Goal: Transaction & Acquisition: Purchase product/service

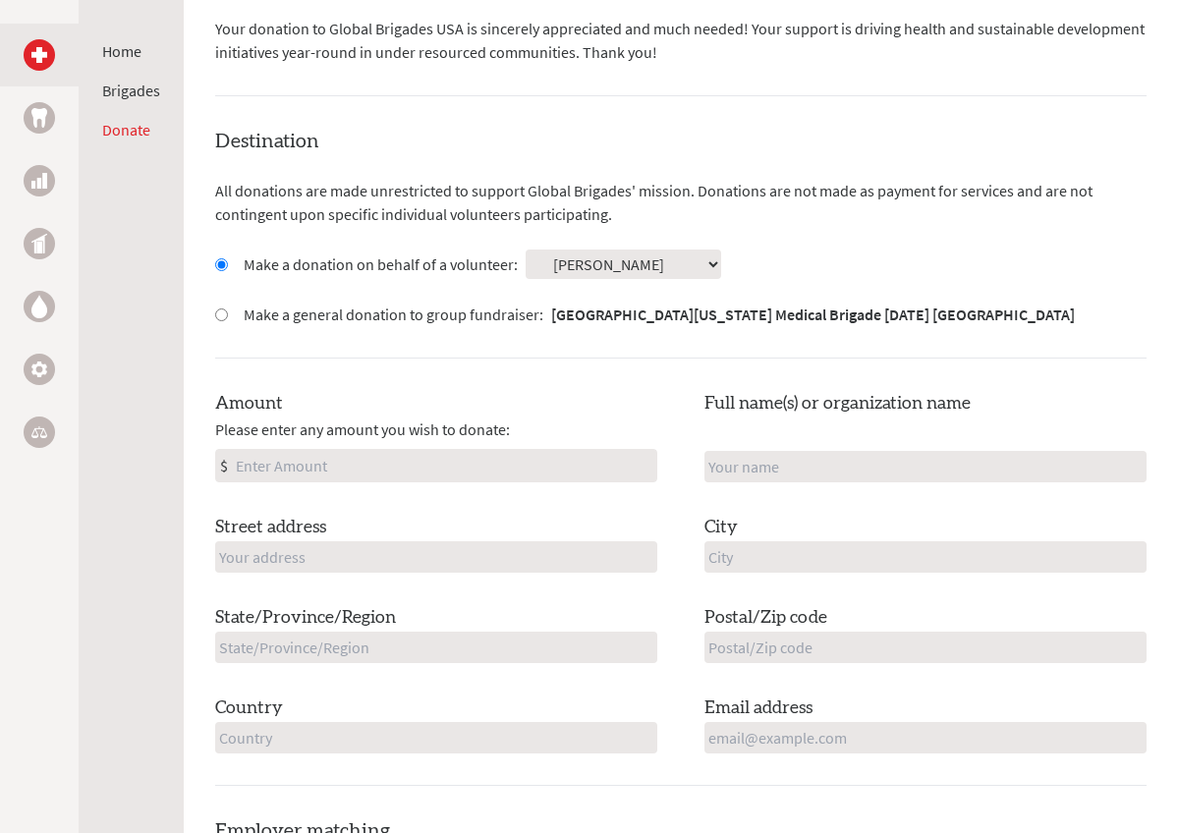
scroll to position [470, 0]
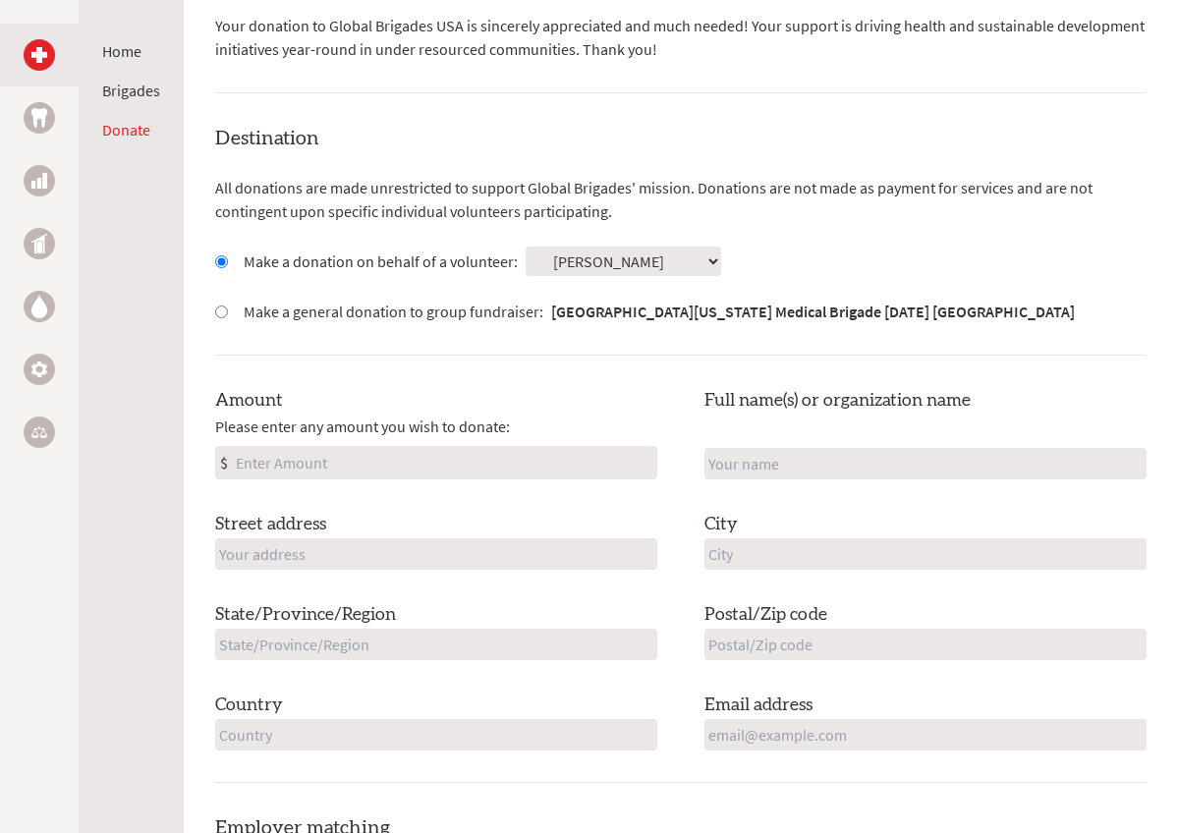
click at [283, 447] on input "Amount" at bounding box center [444, 462] width 424 height 31
type input "250"
click at [753, 448] on input "text" at bounding box center [925, 463] width 442 height 31
type input "[PERSON_NAME]"
type input "[STREET_ADDRESS]"
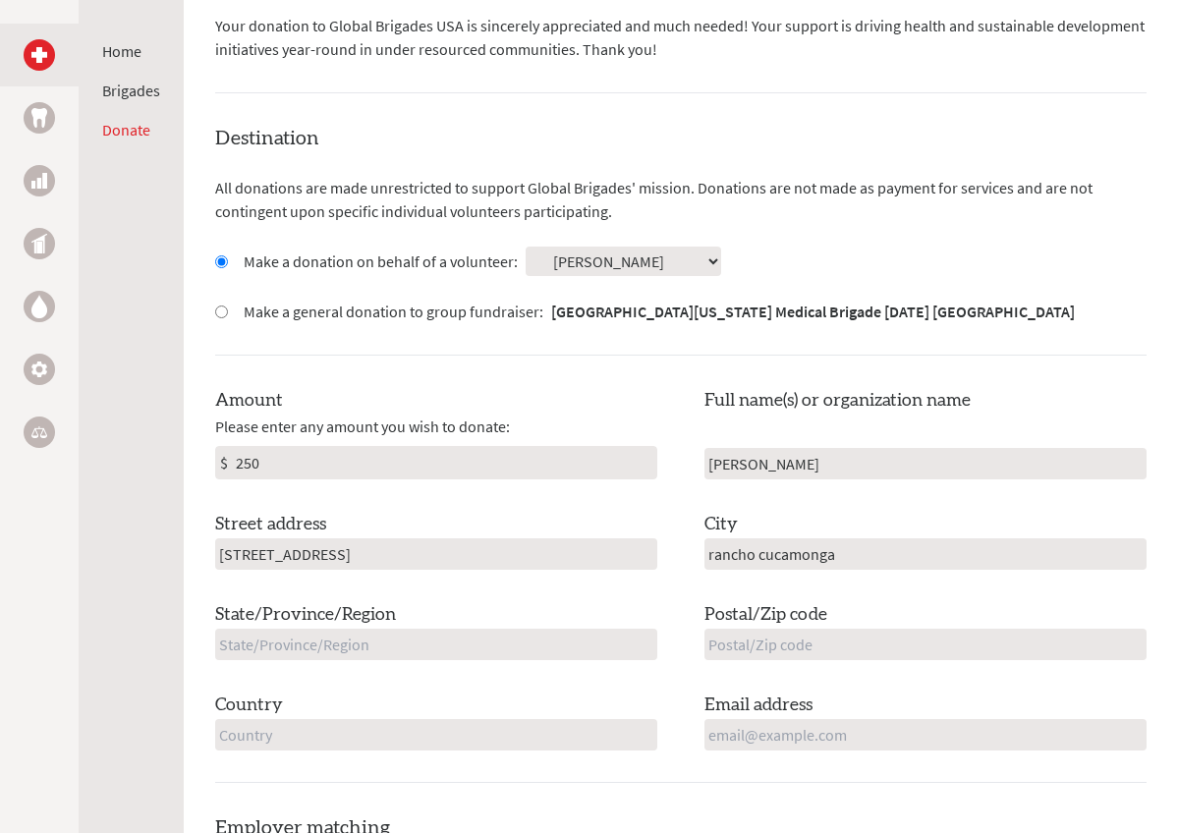
type input "rancho cucamonga"
type input "CA"
type input "91730"
type input "[GEOGRAPHIC_DATA]"
click at [824, 719] on input "email" at bounding box center [925, 734] width 442 height 31
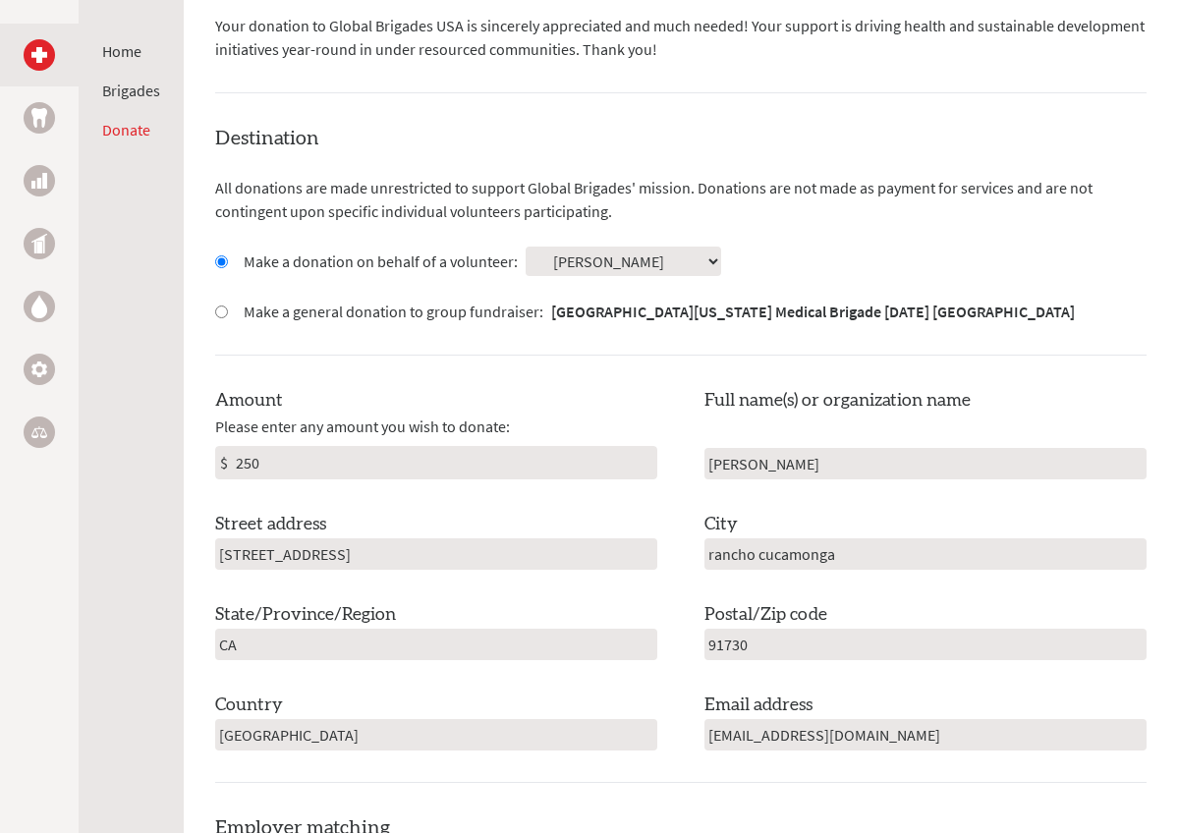
type input "[EMAIL_ADDRESS][DOMAIN_NAME]"
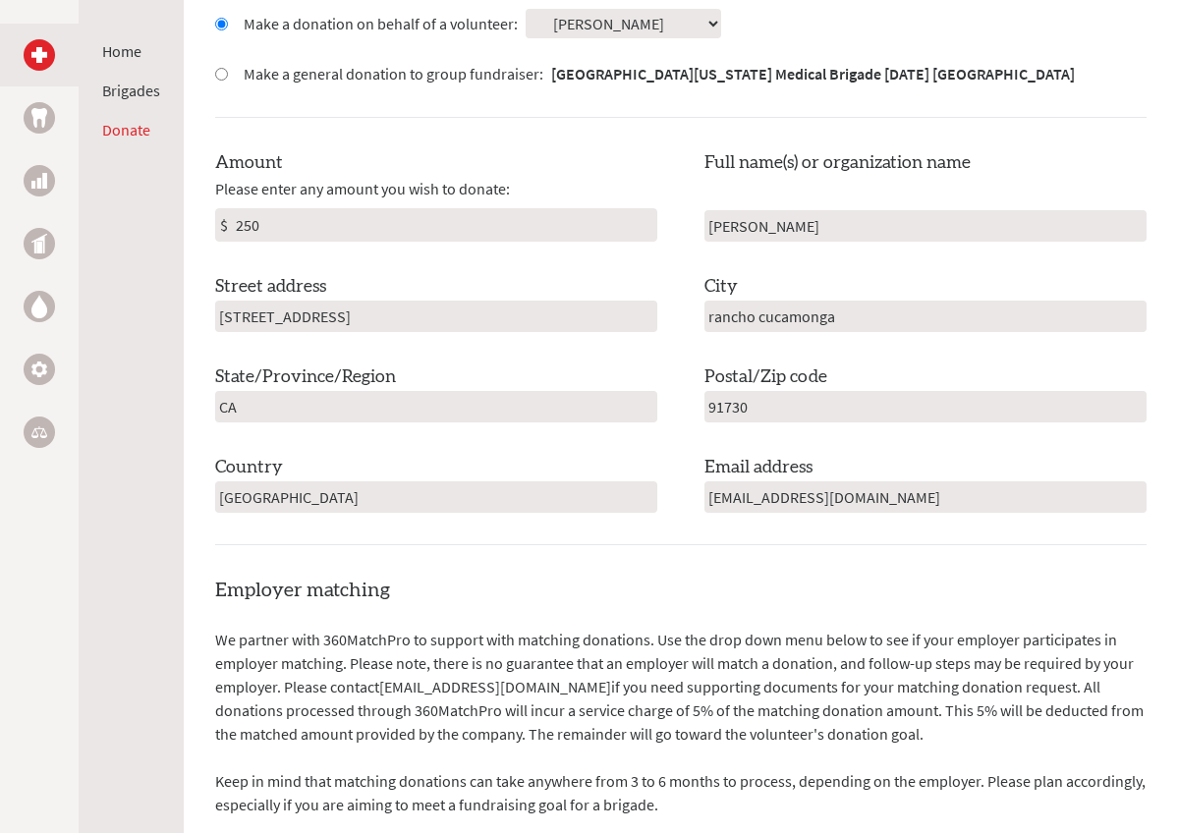
scroll to position [710, 0]
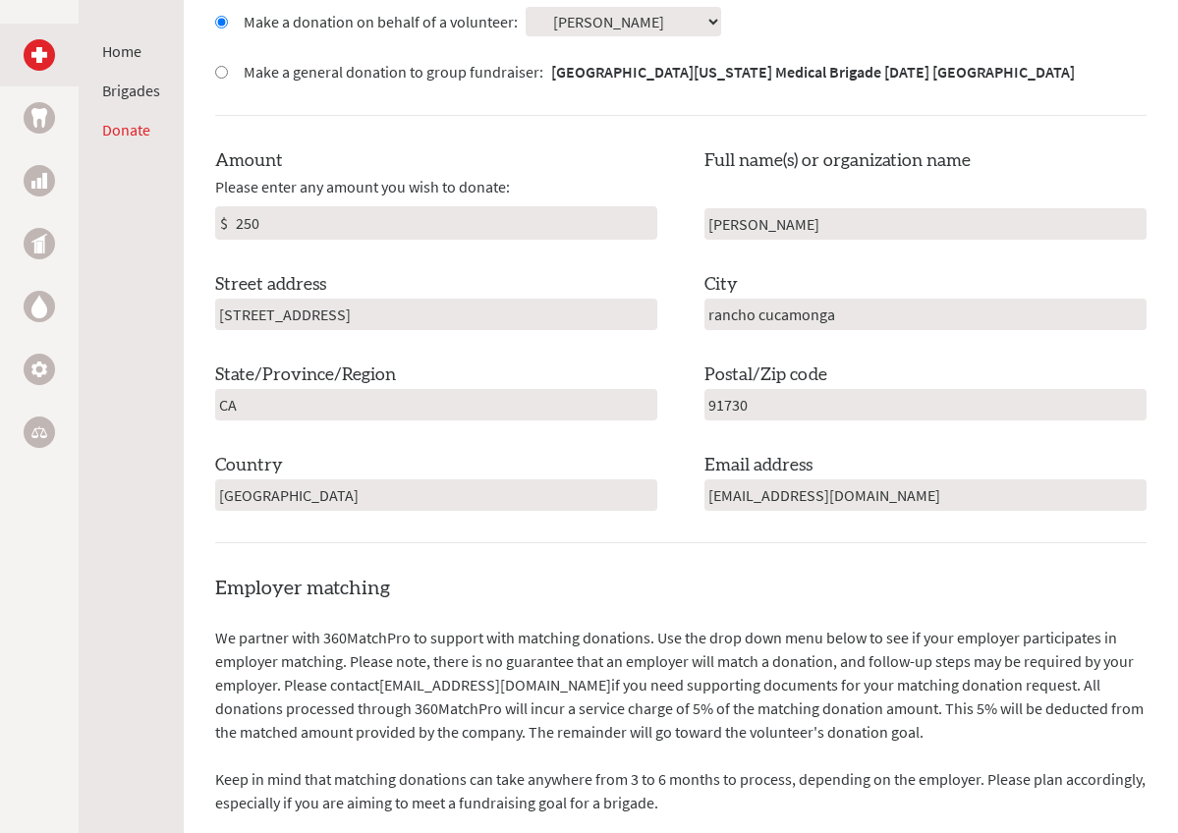
click at [432, 299] on input "[STREET_ADDRESS]" at bounding box center [436, 314] width 442 height 31
type input "[STREET_ADDRESS]"
click at [460, 529] on form "Destination All donations are made unrestricted to support Global Brigades' mis…" at bounding box center [680, 775] width 931 height 1780
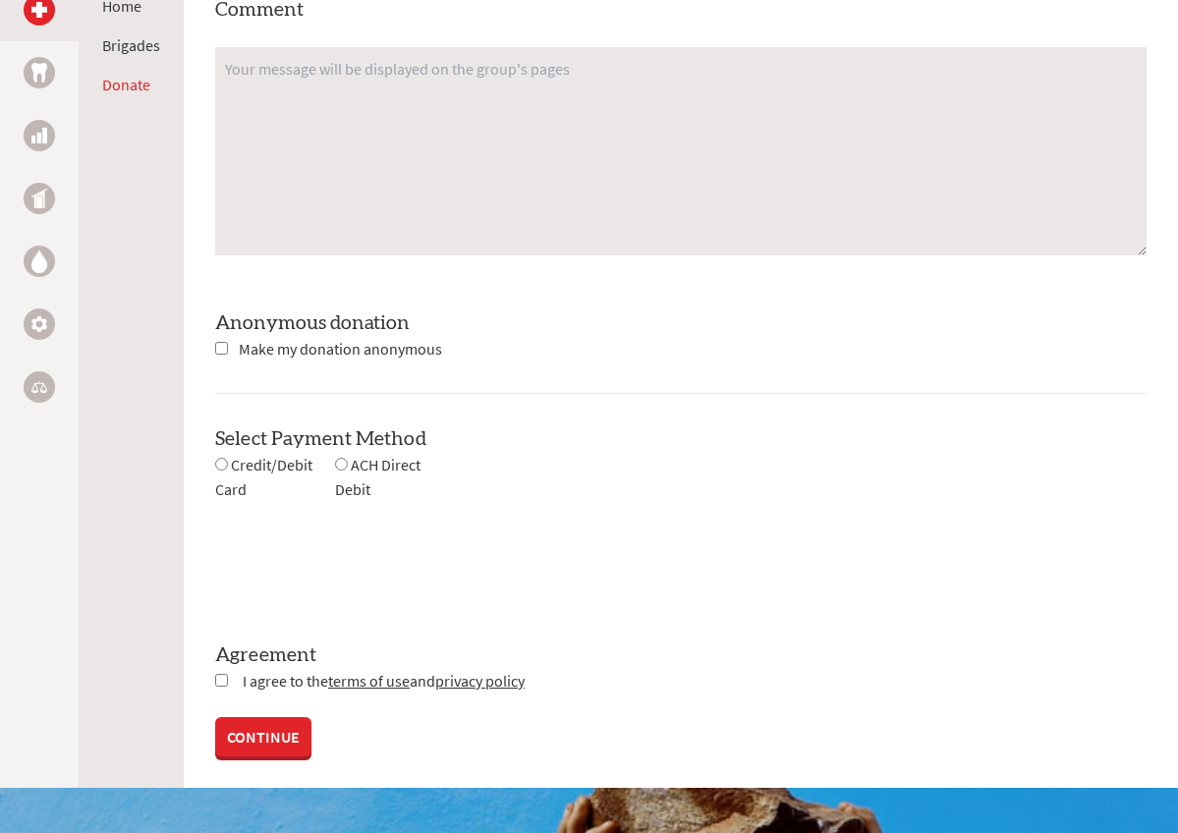
scroll to position [1660, 0]
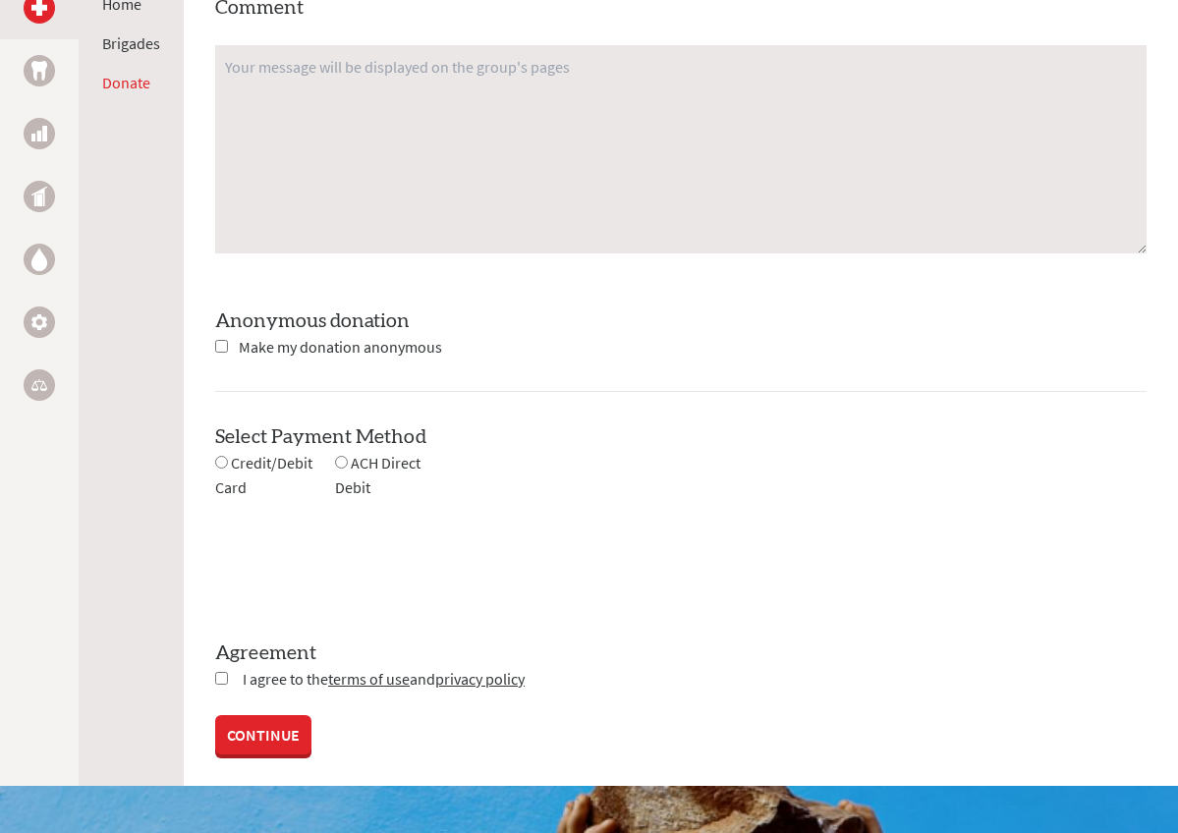
click at [219, 456] on input "radio" at bounding box center [221, 462] width 13 height 13
radio input "true"
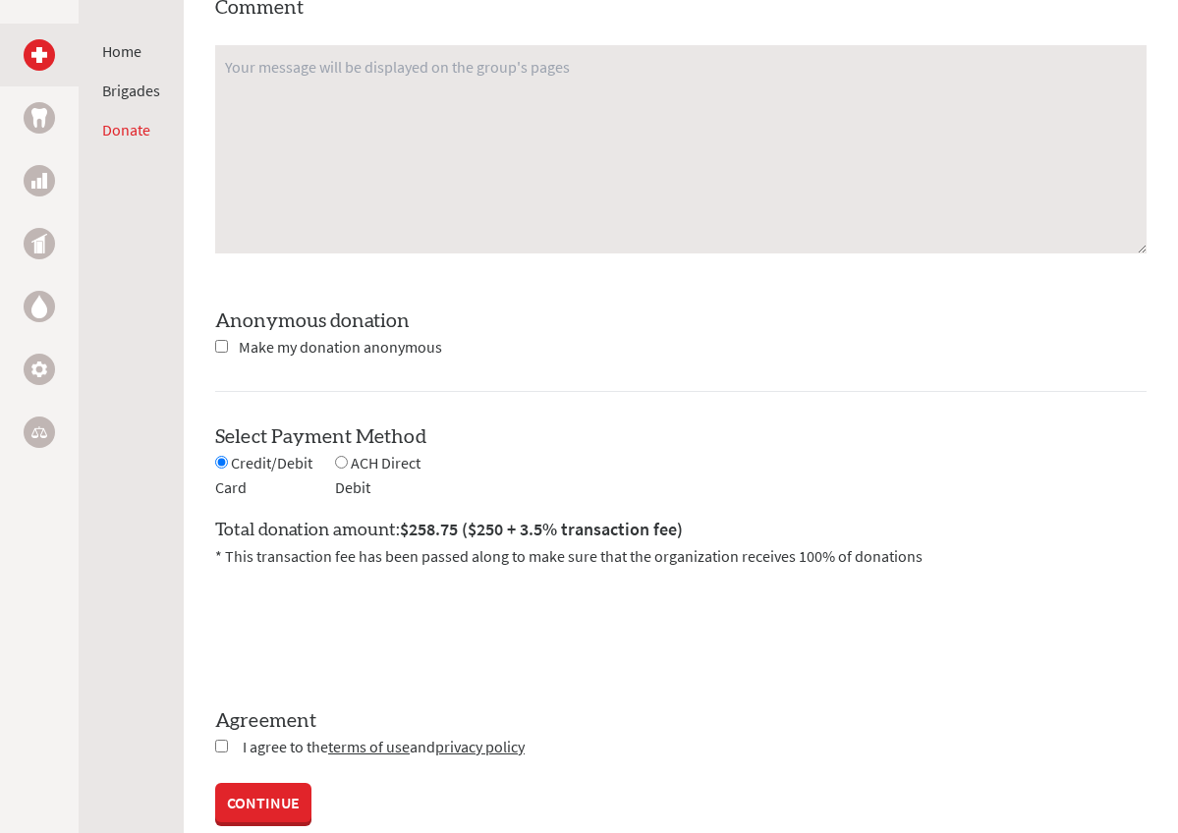
click at [216, 740] on input "checkbox" at bounding box center [221, 746] width 13 height 13
checkbox input "true"
click at [247, 785] on link "CONTINUE" at bounding box center [263, 804] width 96 height 39
